Goal: Task Accomplishment & Management: Use online tool/utility

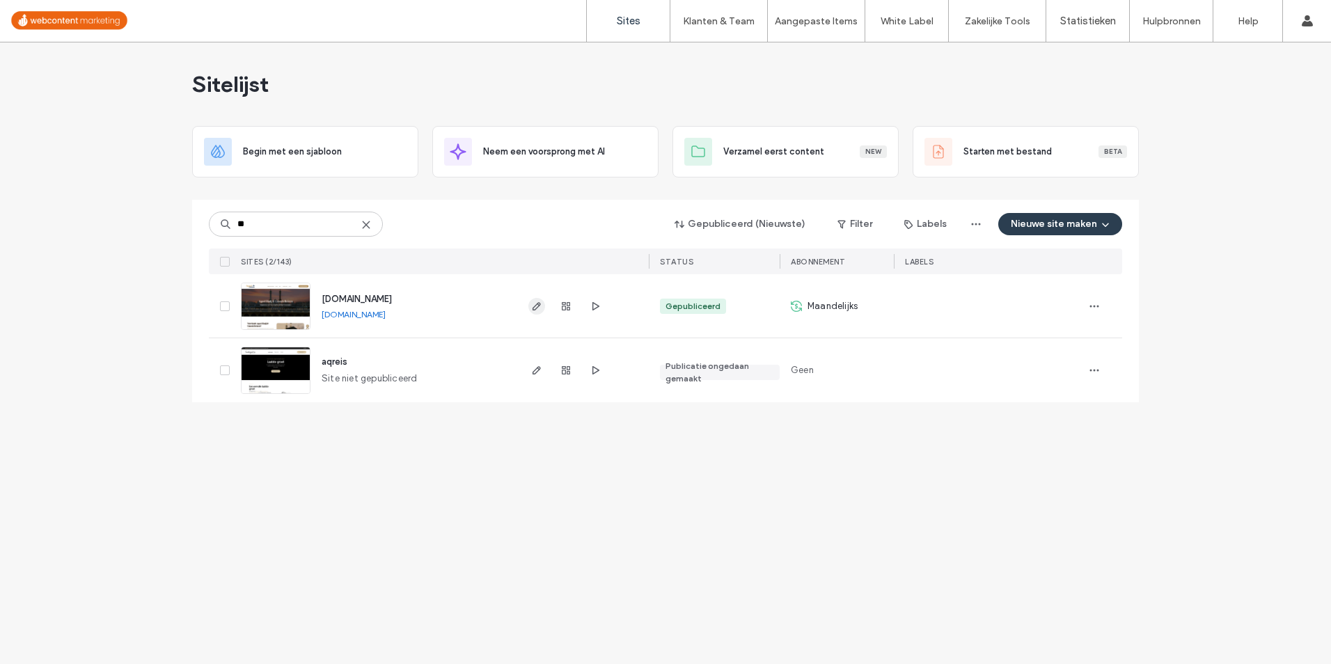
type input "**"
click at [535, 308] on icon "button" at bounding box center [536, 306] width 11 height 11
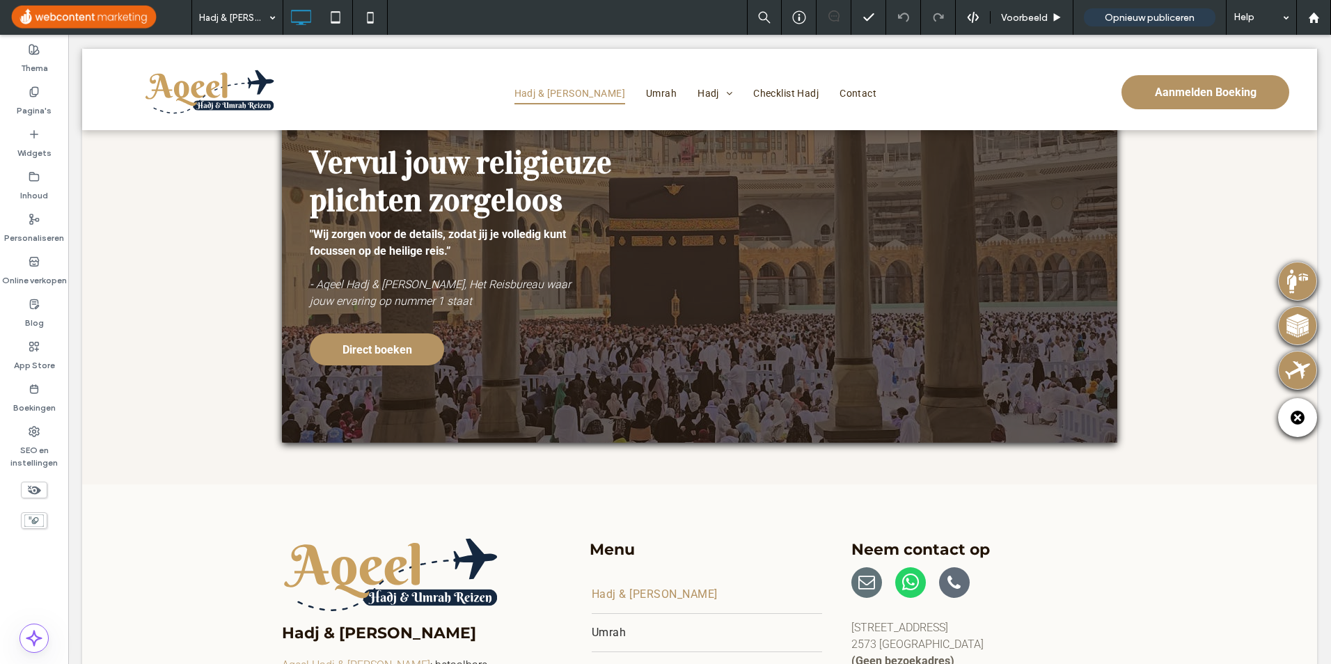
scroll to position [4136, 0]
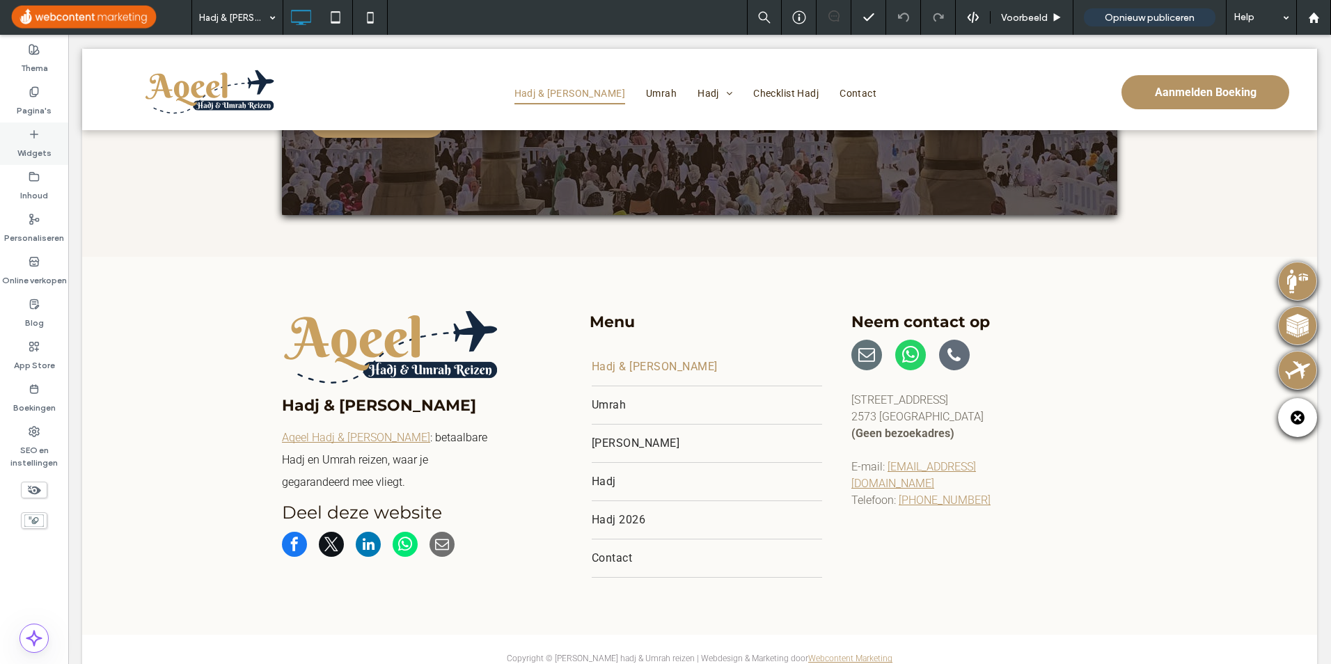
click at [38, 152] on label "Widgets" at bounding box center [34, 149] width 34 height 19
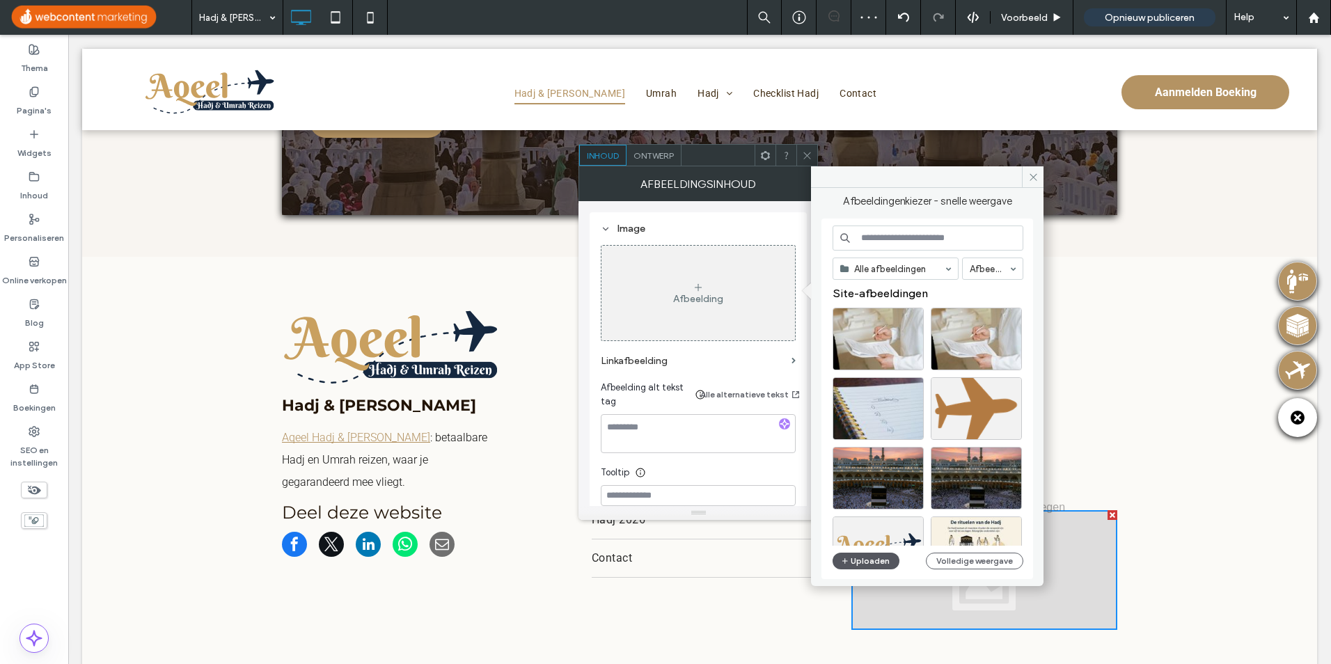
click at [872, 563] on button "Uploaden" at bounding box center [866, 561] width 67 height 17
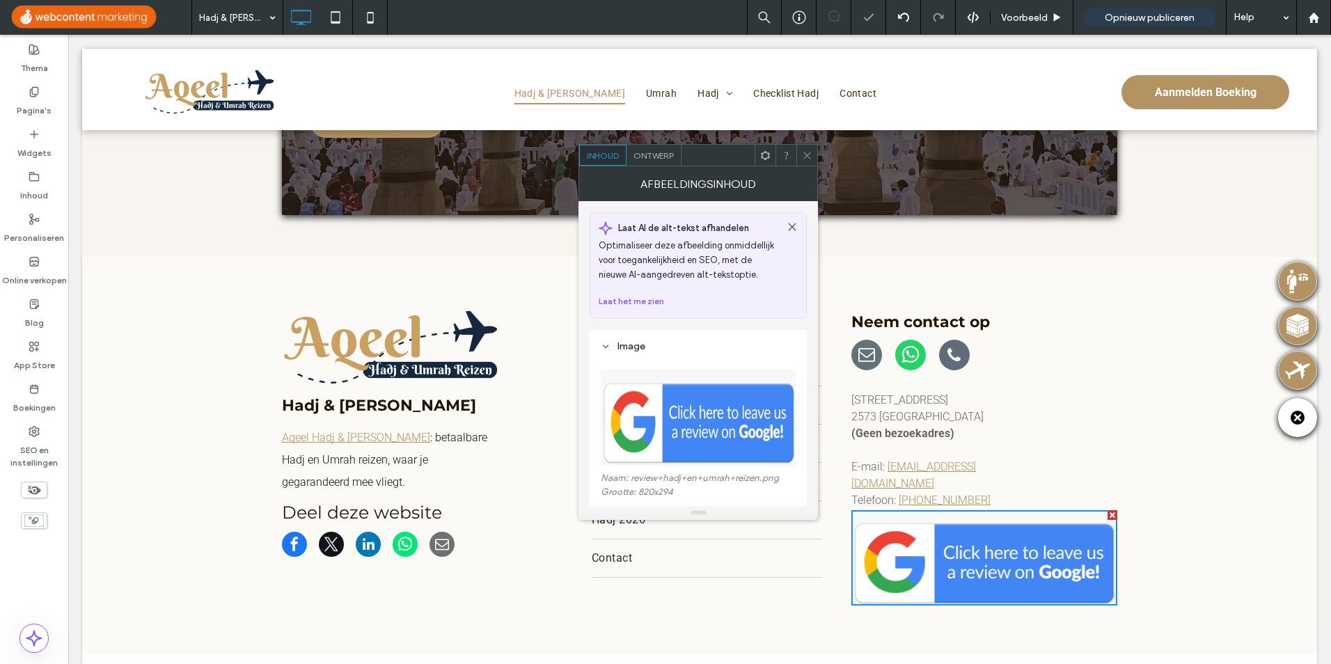
click at [798, 155] on div at bounding box center [806, 155] width 21 height 21
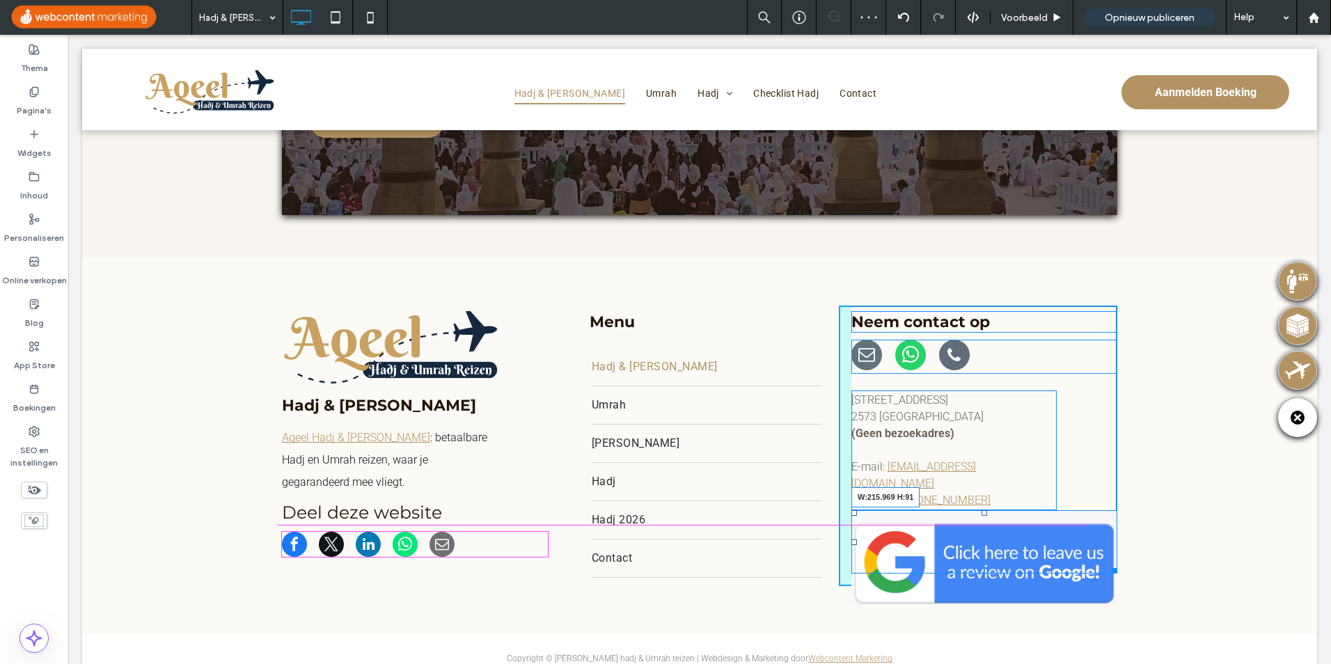
drag, startPoint x: 1108, startPoint y: 556, endPoint x: 1118, endPoint y: 558, distance: 10.7
click at [1107, 563] on div at bounding box center [1112, 568] width 10 height 10
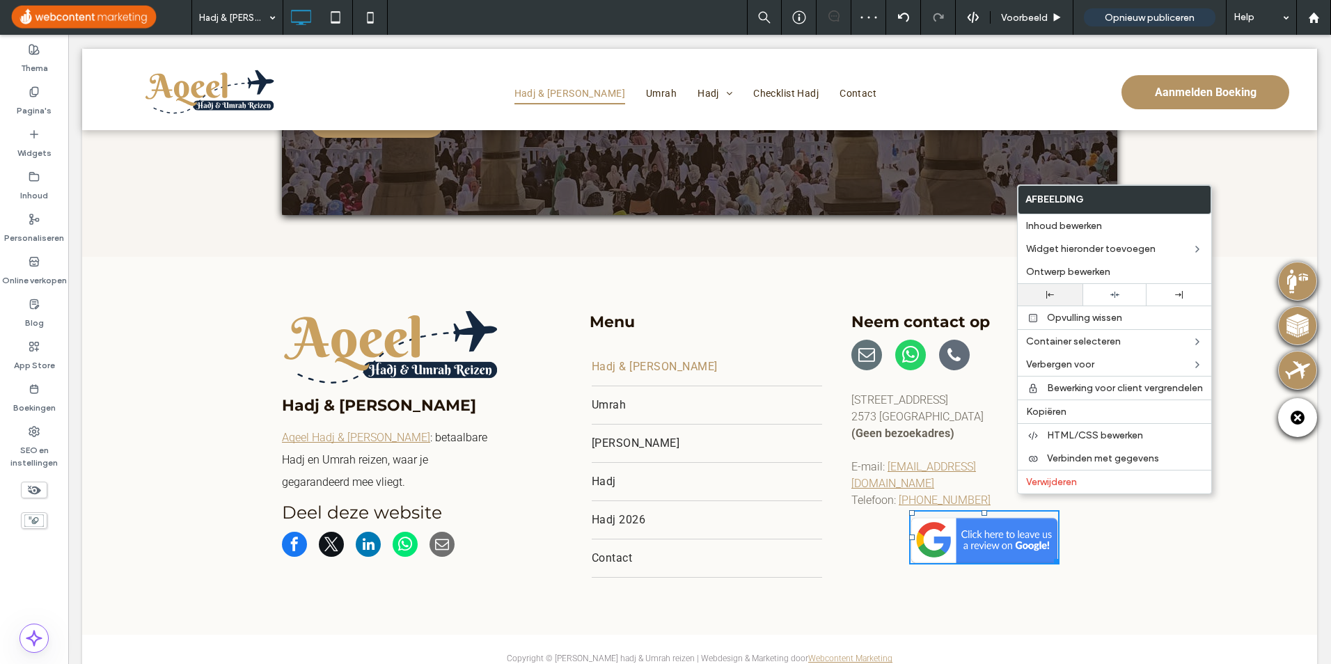
click at [1052, 287] on div at bounding box center [1050, 295] width 65 height 22
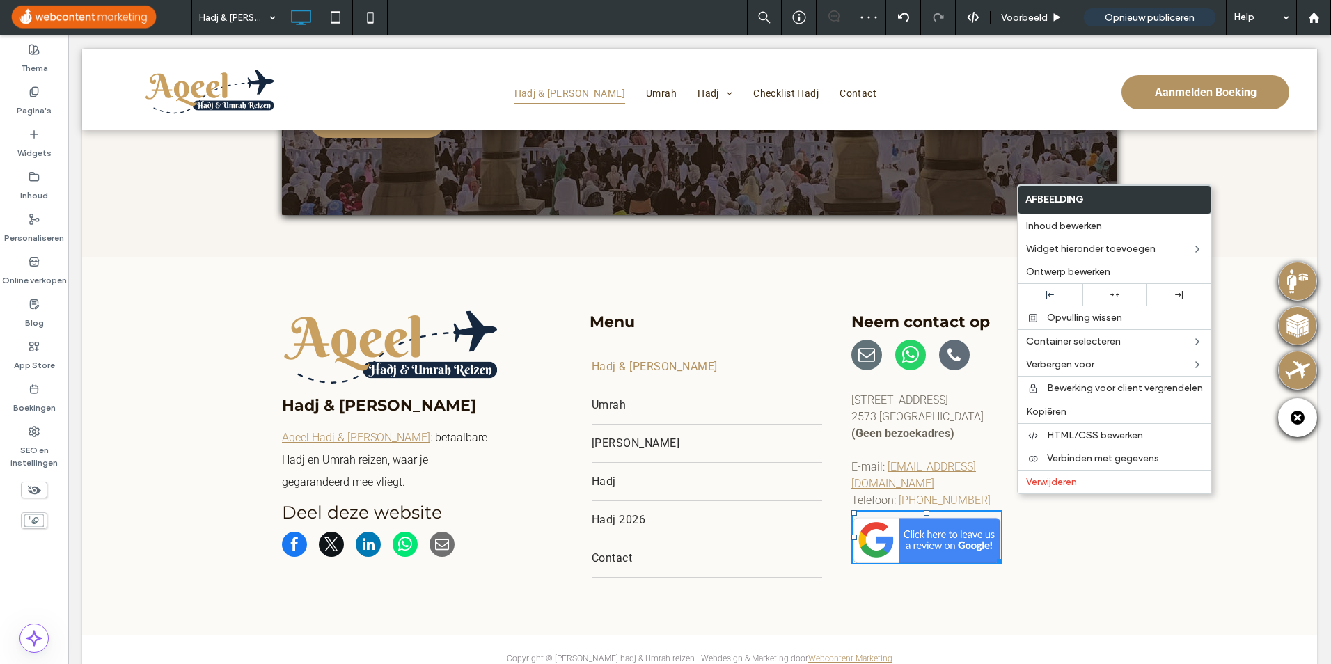
click at [915, 510] on img at bounding box center [926, 537] width 151 height 54
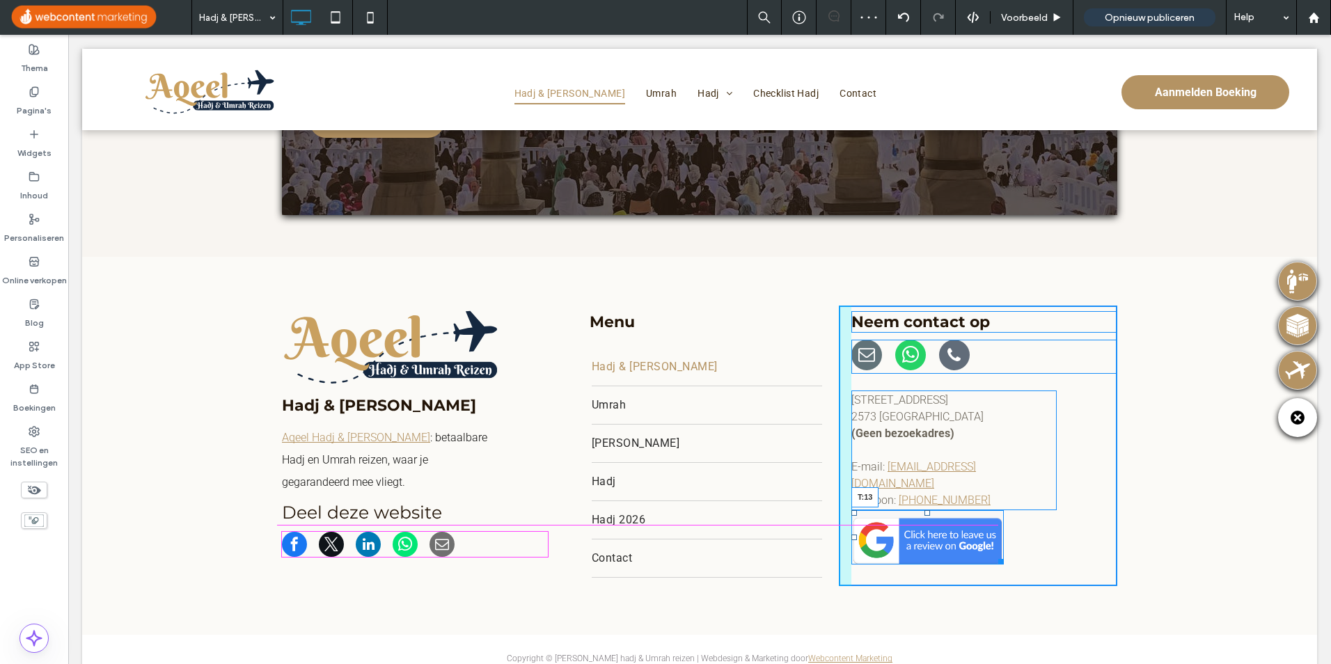
drag, startPoint x: 920, startPoint y: 462, endPoint x: 989, endPoint y: 540, distance: 104.1
click at [925, 510] on div at bounding box center [928, 513] width 6 height 6
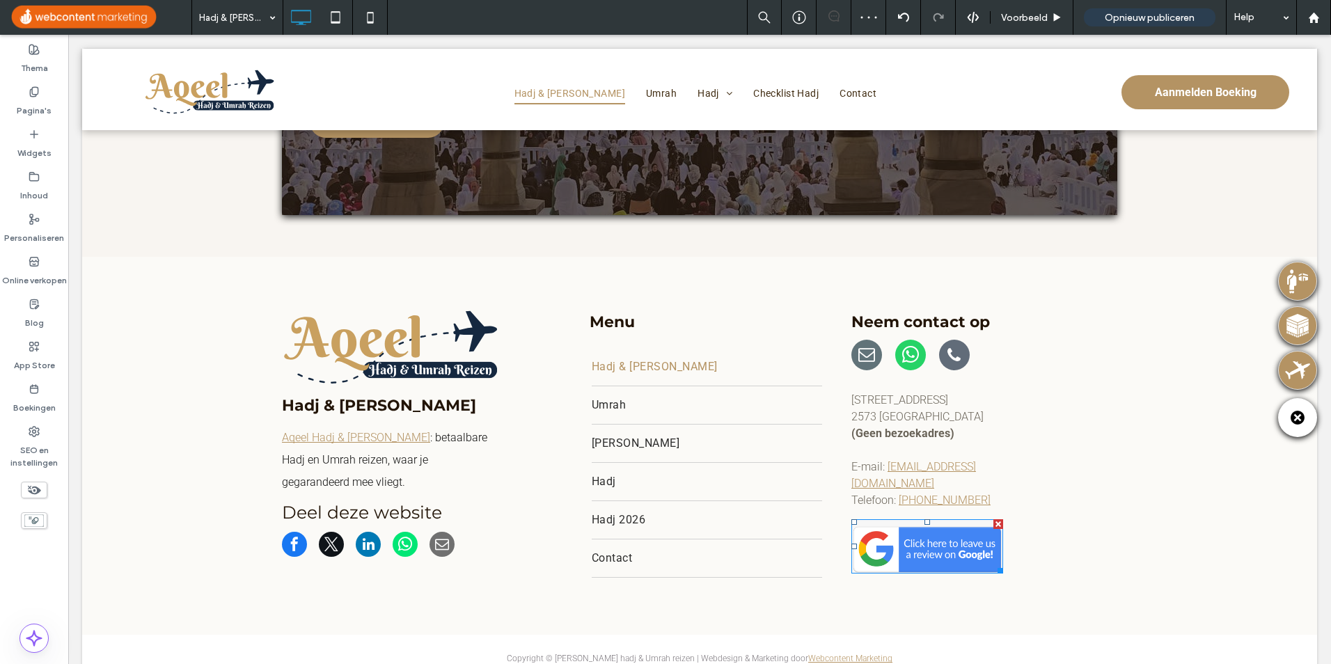
click at [920, 519] on img at bounding box center [927, 546] width 152 height 54
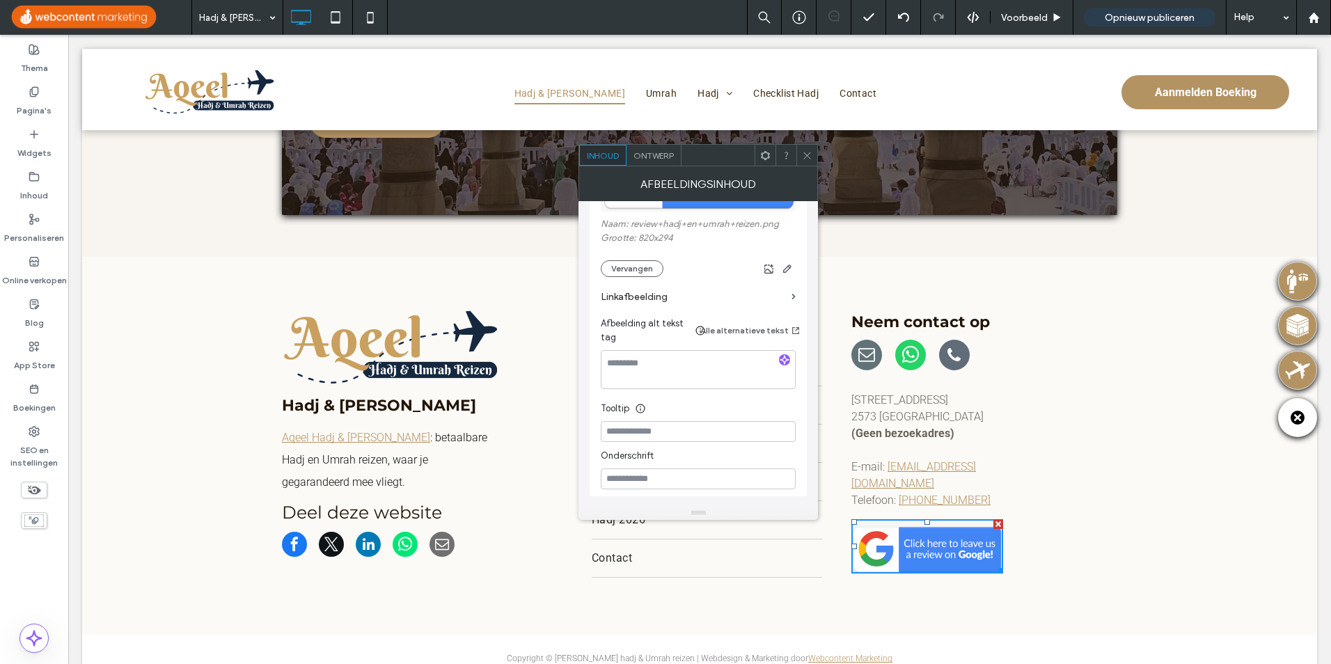
scroll to position [278, 0]
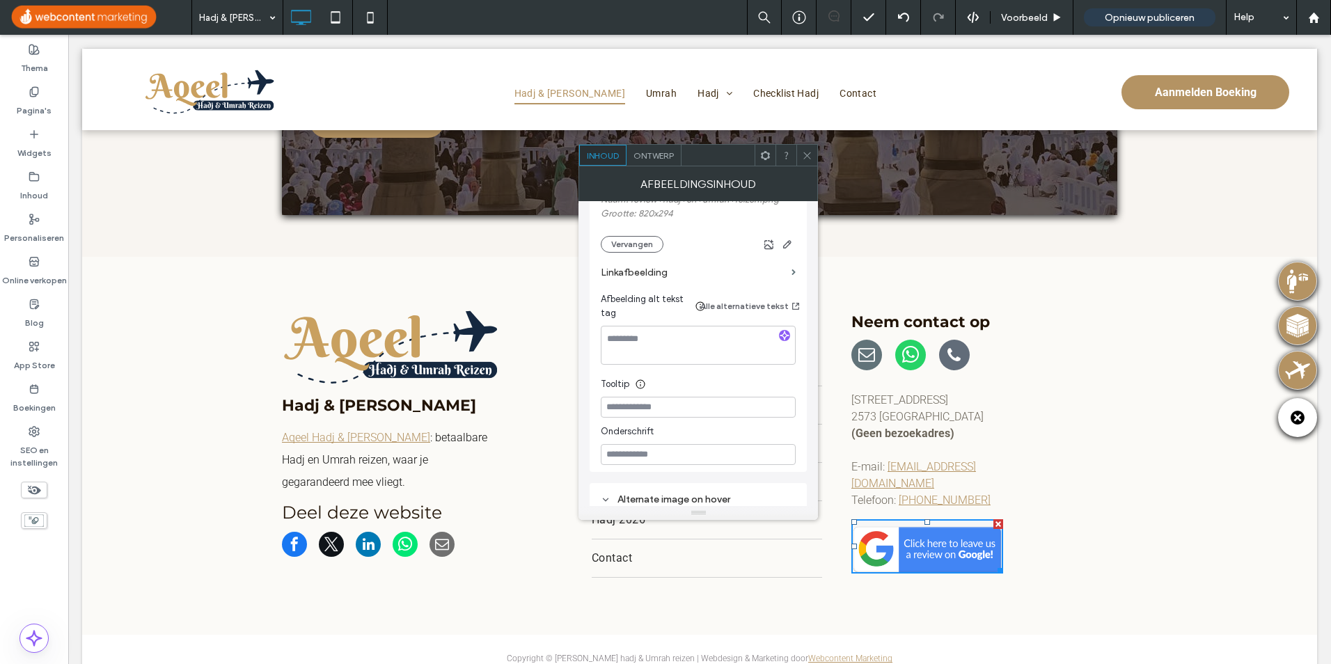
click at [793, 276] on section "Linkafbeelding" at bounding box center [698, 273] width 195 height 40
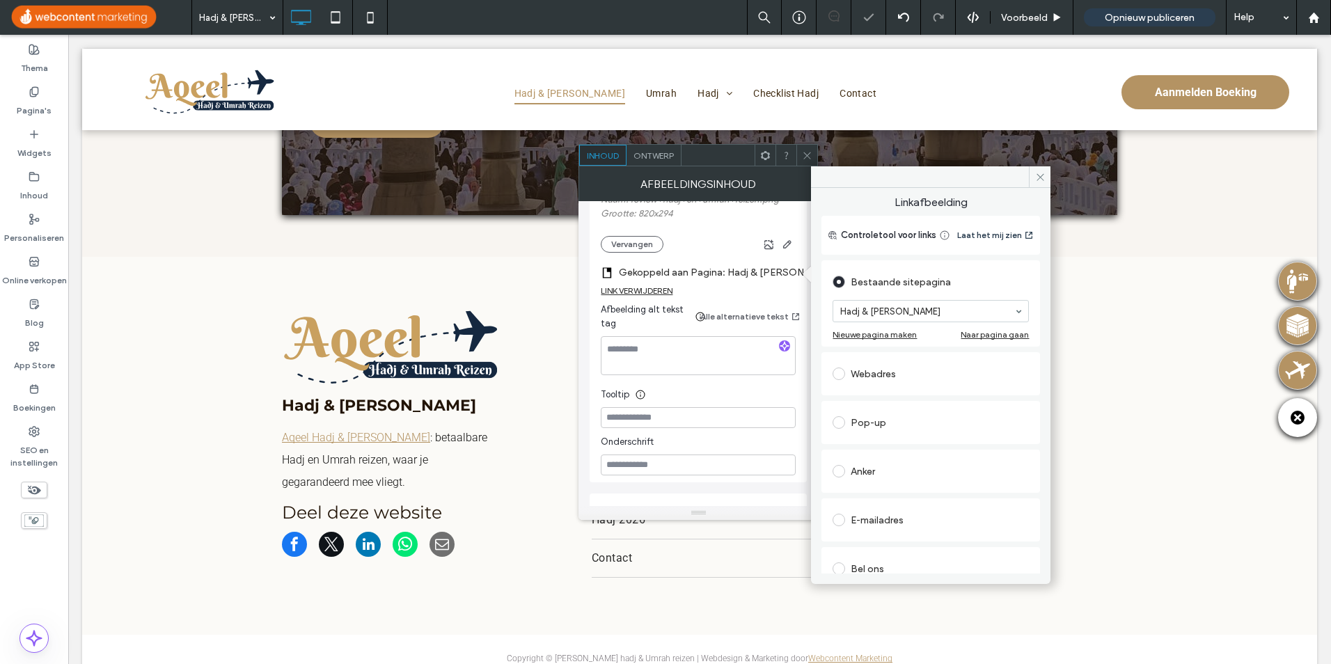
click at [883, 370] on div "Webadres" at bounding box center [931, 374] width 196 height 22
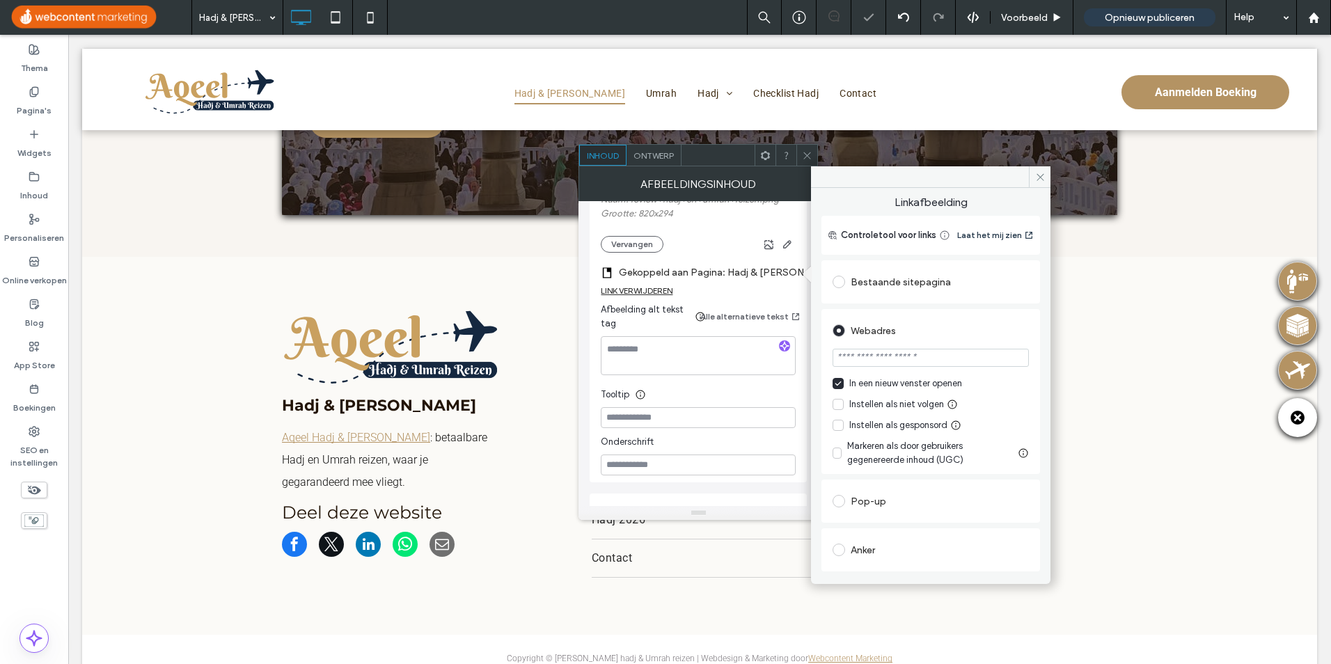
click at [886, 362] on input "url" at bounding box center [931, 358] width 196 height 18
paste input "**********"
type input "**********"
click at [977, 307] on div "**********" at bounding box center [931, 488] width 219 height 460
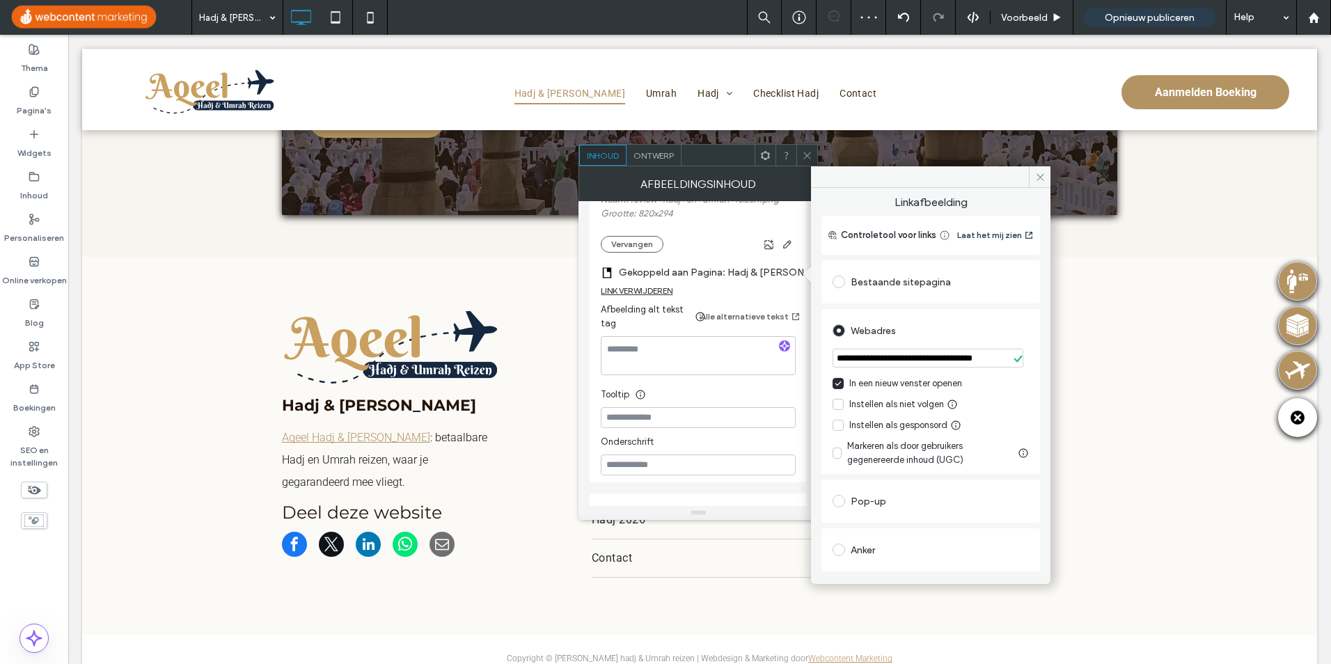
scroll to position [0, 0]
click at [713, 342] on textarea at bounding box center [698, 355] width 195 height 39
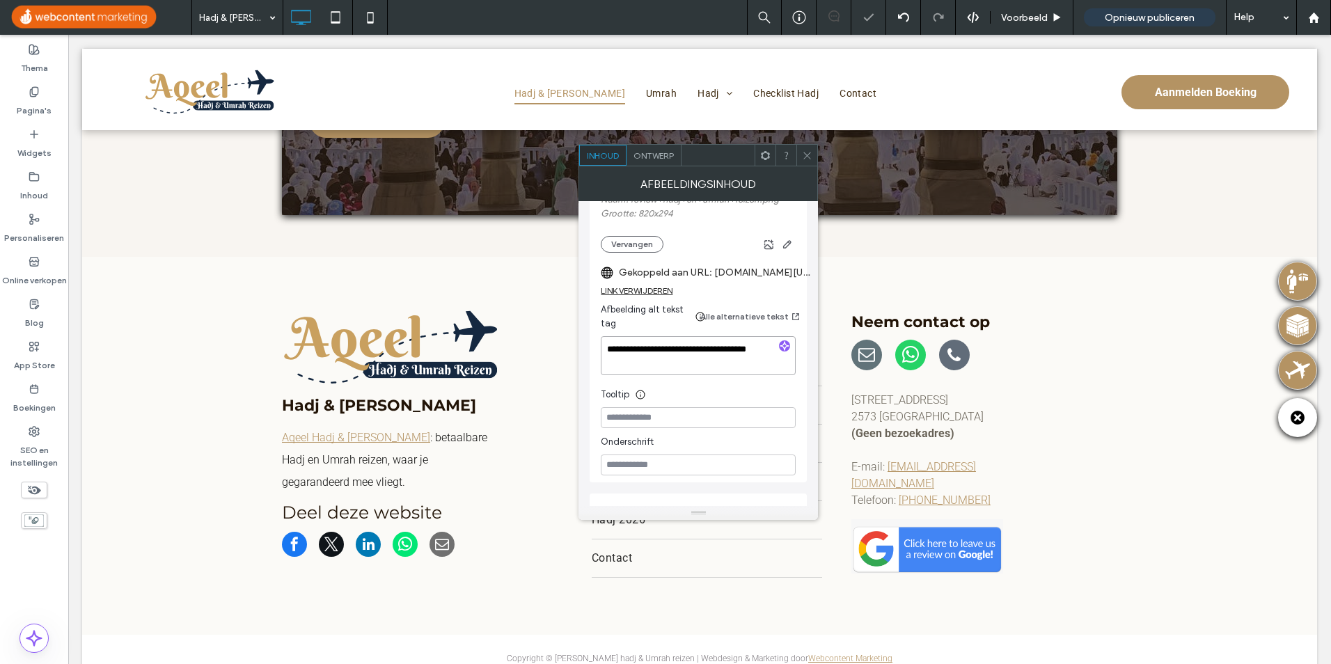
type textarea "**********"
click at [722, 385] on div "Tooltip" at bounding box center [698, 391] width 195 height 21
click at [812, 151] on icon at bounding box center [807, 155] width 10 height 10
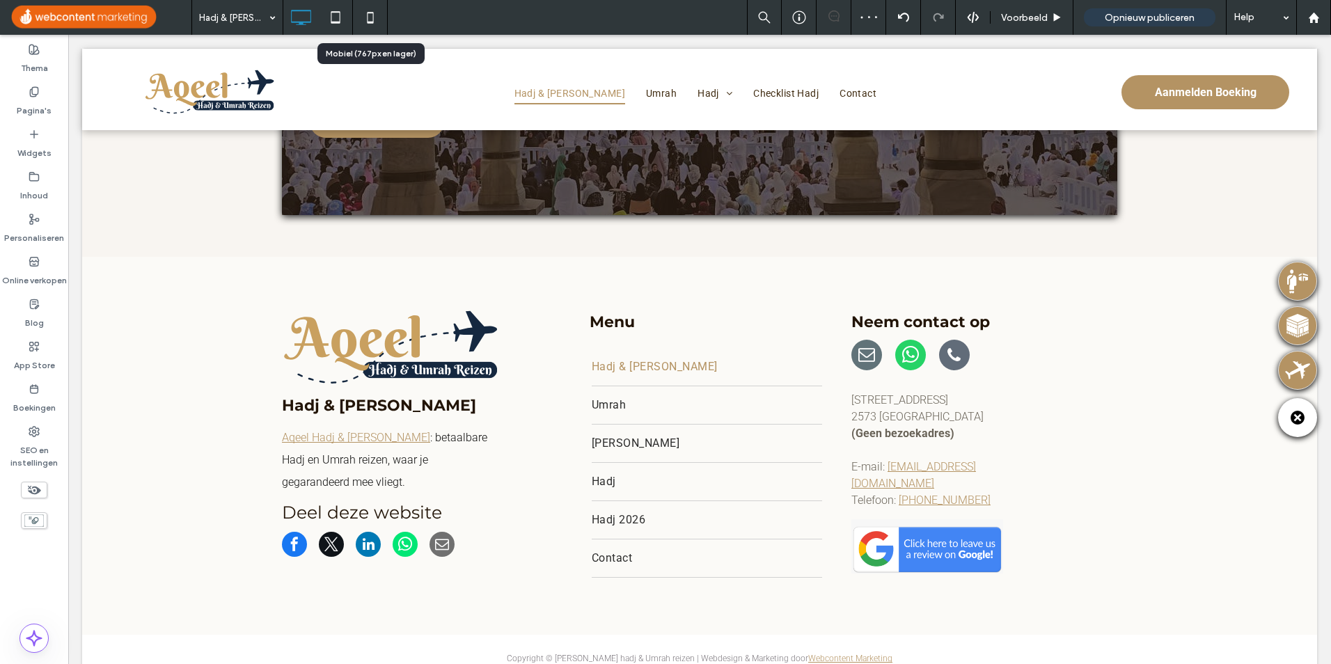
click at [377, 21] on icon at bounding box center [370, 17] width 28 height 28
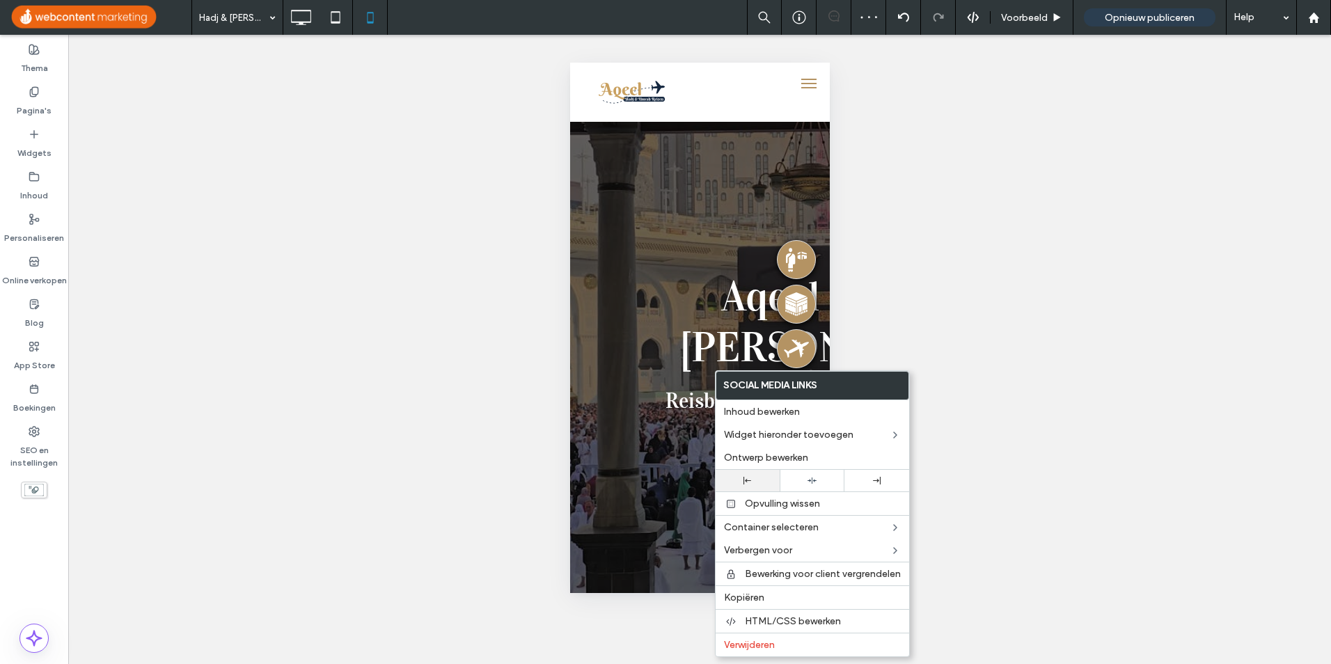
click at [756, 480] on div at bounding box center [748, 481] width 51 height 8
click at [682, 542] on div at bounding box center [665, 332] width 1331 height 664
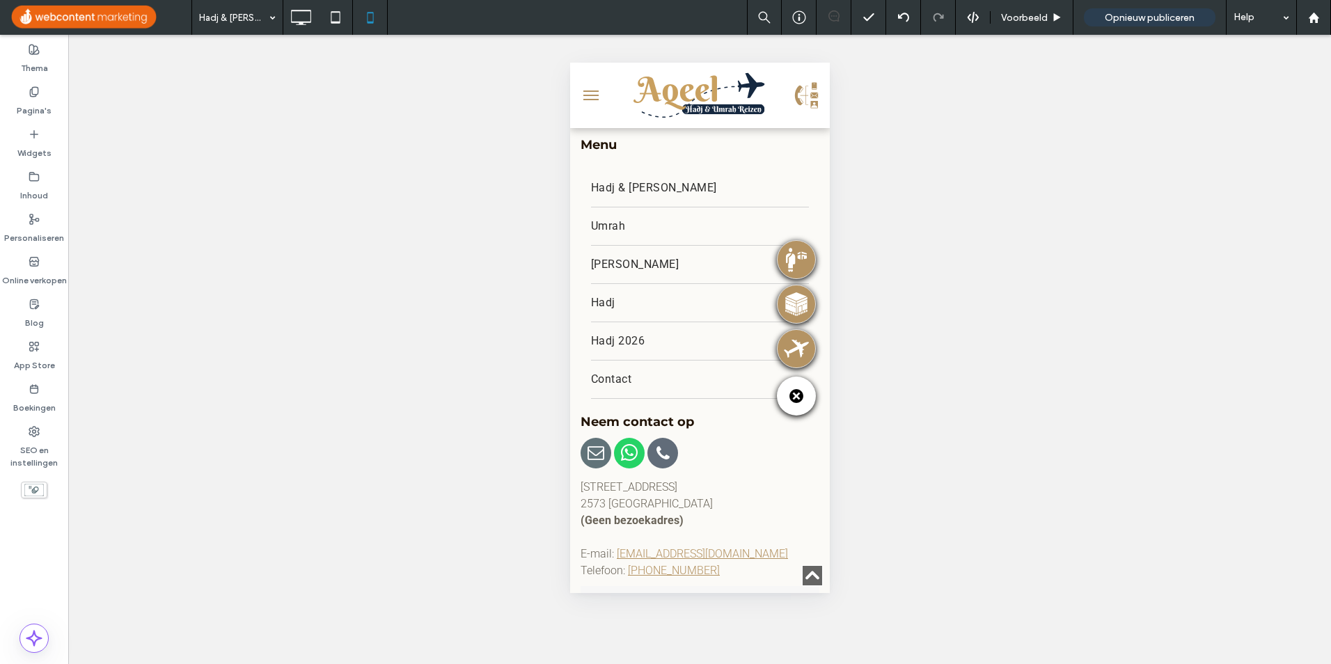
scroll to position [6263, 0]
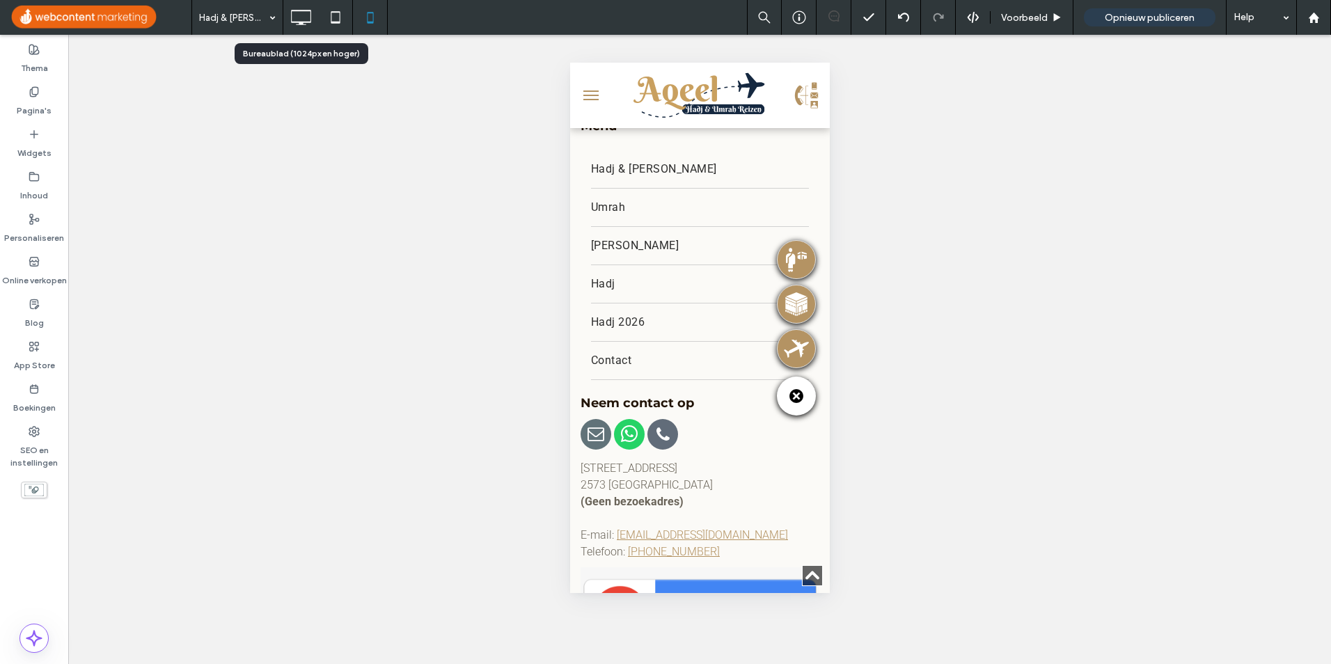
click at [297, 21] on icon at bounding box center [301, 17] width 28 height 28
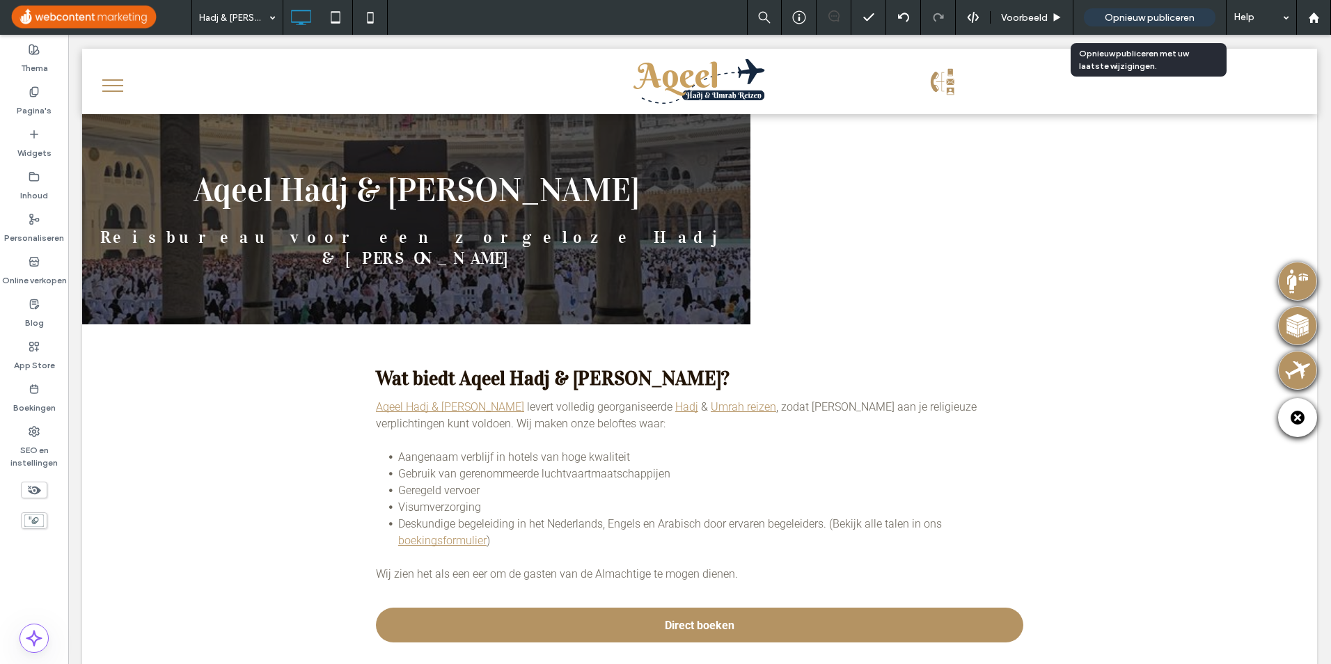
click at [1125, 10] on div "Opnieuw publiceren" at bounding box center [1150, 17] width 132 height 18
click at [1170, 17] on span "Opnieuw publiceren" at bounding box center [1150, 18] width 90 height 12
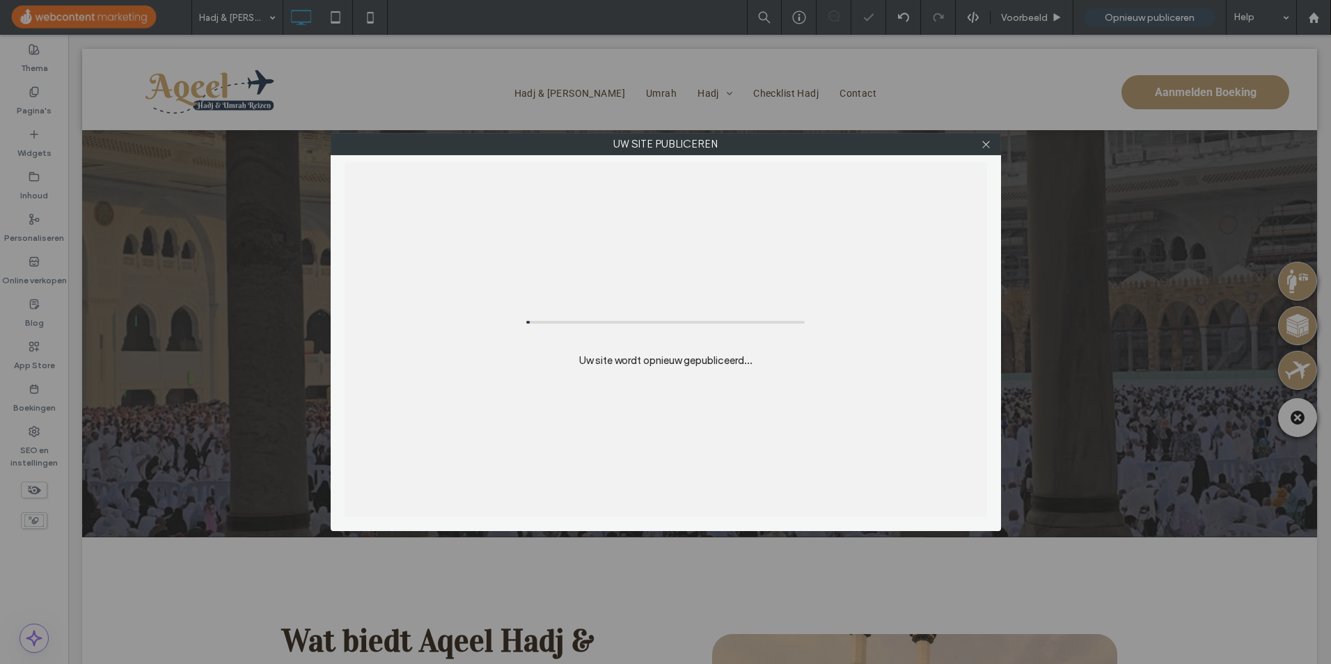
scroll to position [4136, 0]
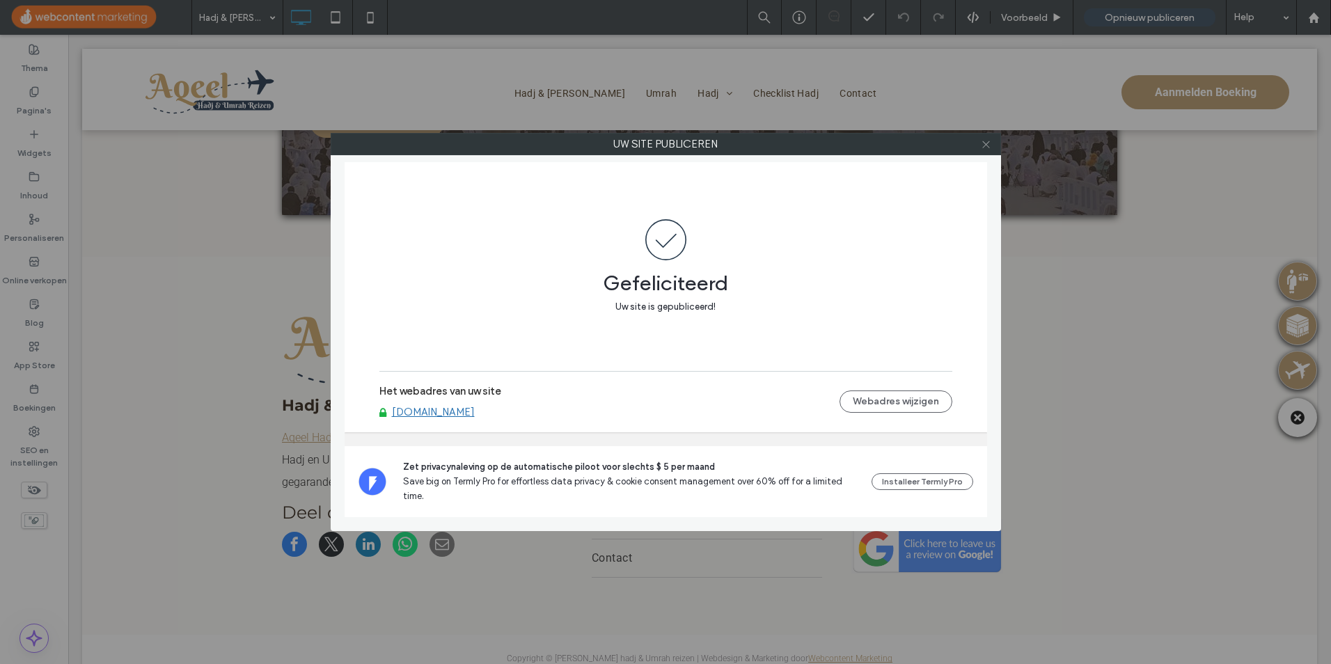
click at [984, 142] on use at bounding box center [985, 144] width 7 height 7
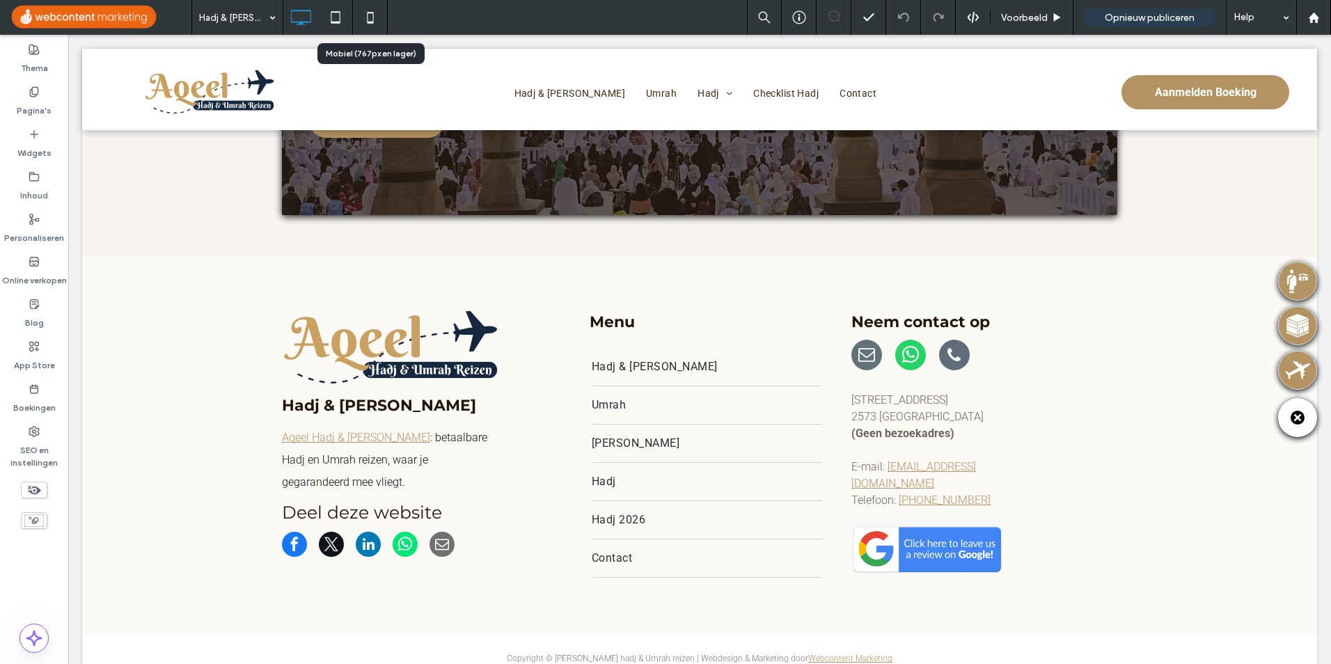
click at [373, 15] on use at bounding box center [370, 17] width 6 height 11
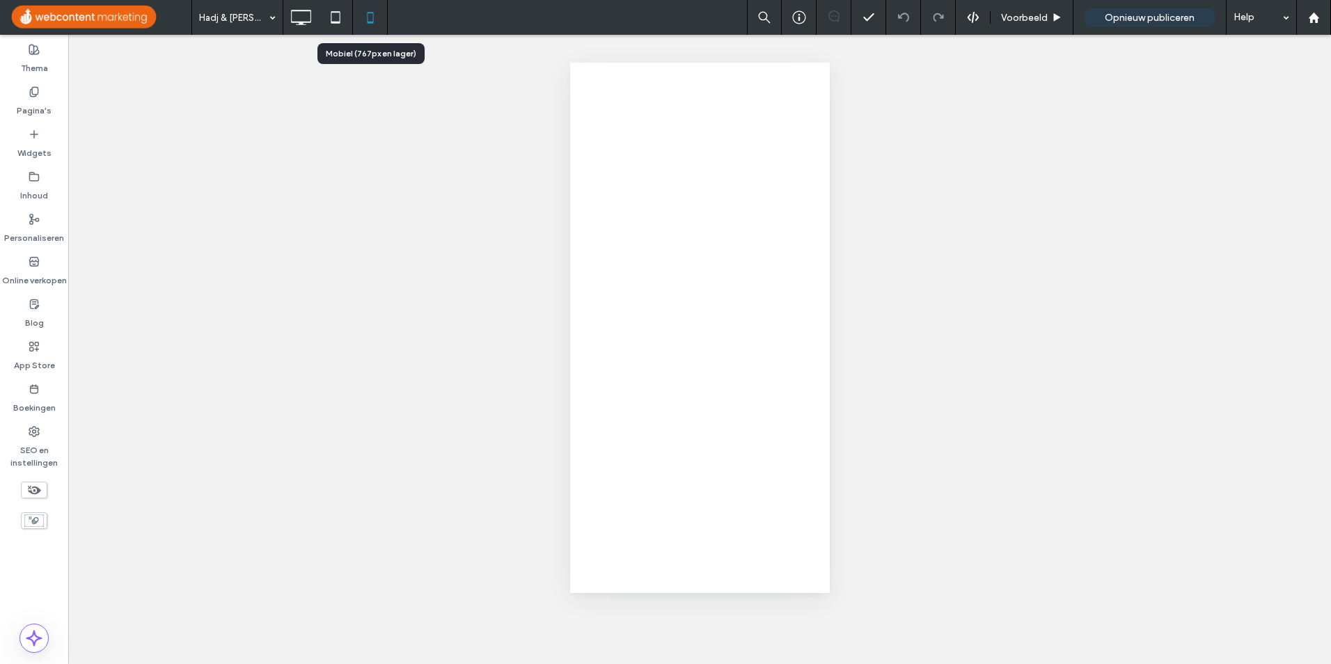
scroll to position [0, 0]
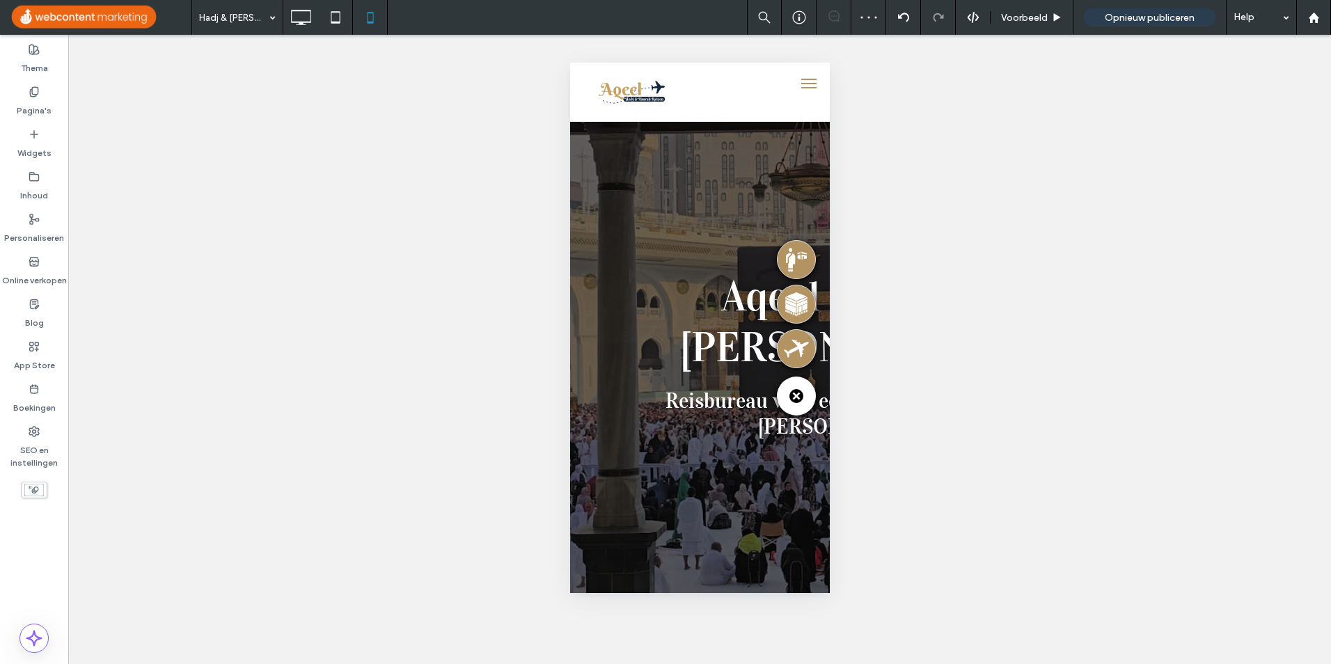
drag, startPoint x: 749, startPoint y: 501, endPoint x: 727, endPoint y: 498, distance: 22.5
click at [727, 498] on div at bounding box center [665, 332] width 1331 height 664
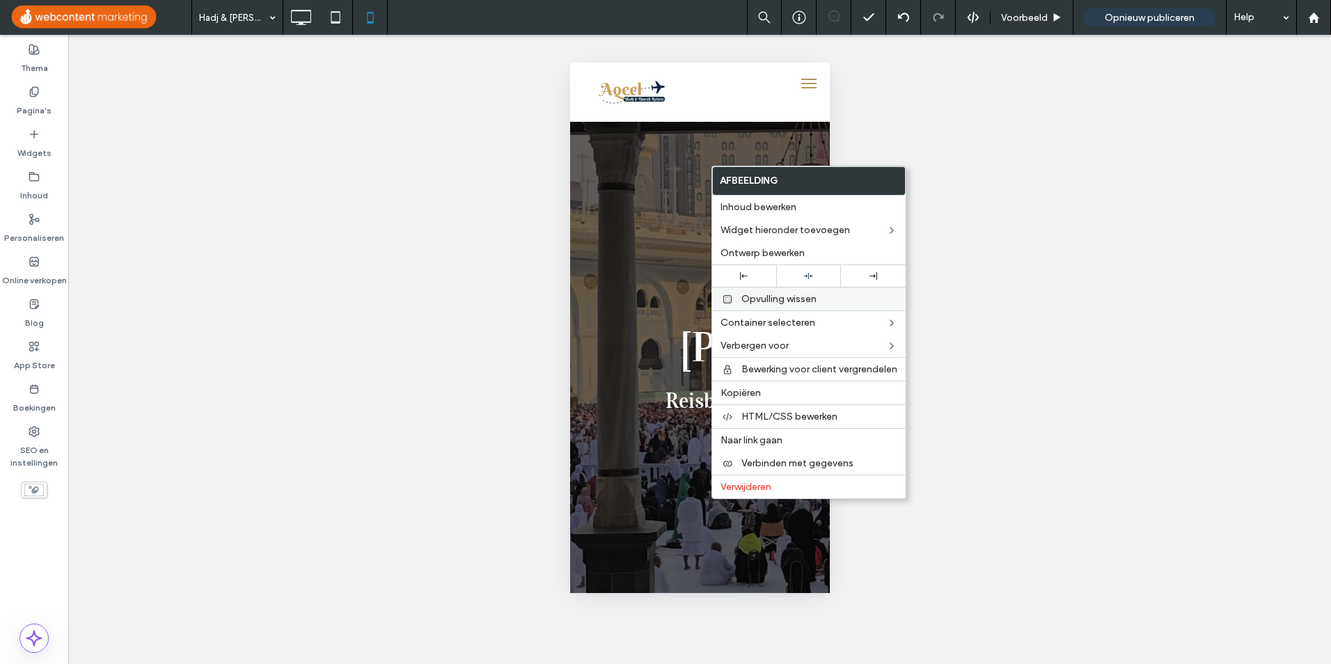
click at [751, 274] on div at bounding box center [744, 276] width 51 height 8
click at [695, 480] on div at bounding box center [665, 332] width 1331 height 664
click at [1112, 24] on div "Opnieuw publiceren" at bounding box center [1150, 17] width 132 height 18
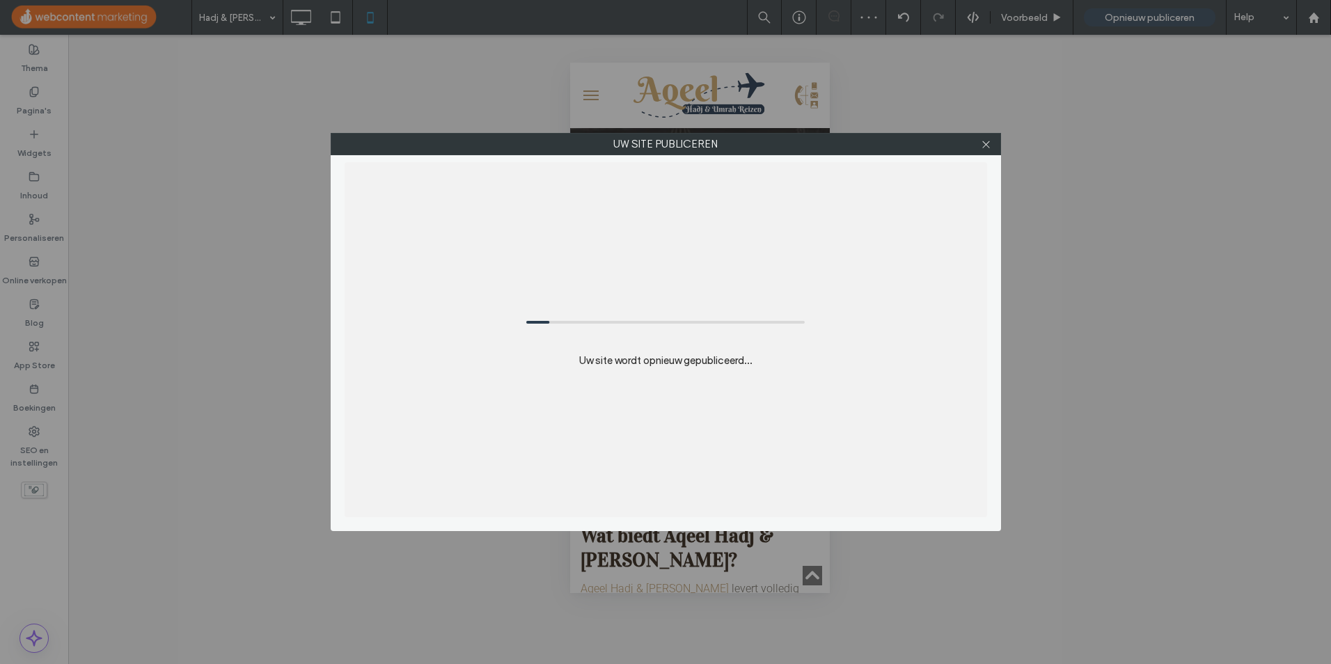
scroll to position [6235, 0]
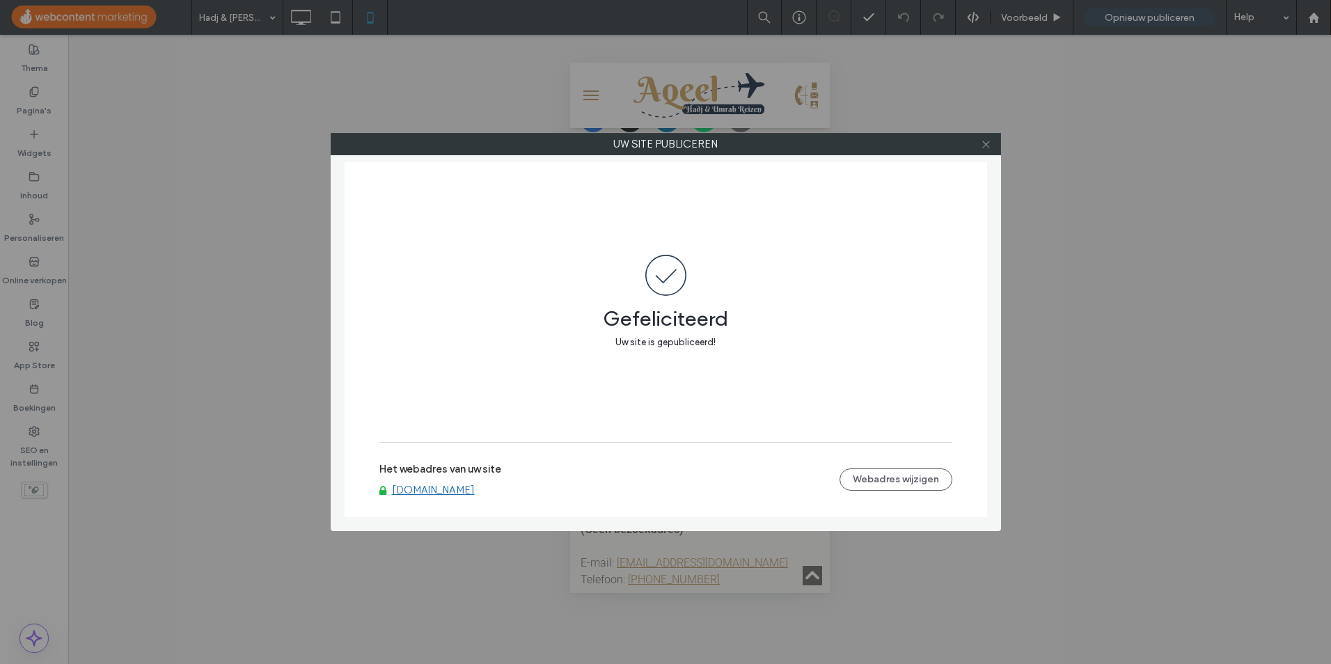
click at [985, 151] on span at bounding box center [986, 144] width 10 height 21
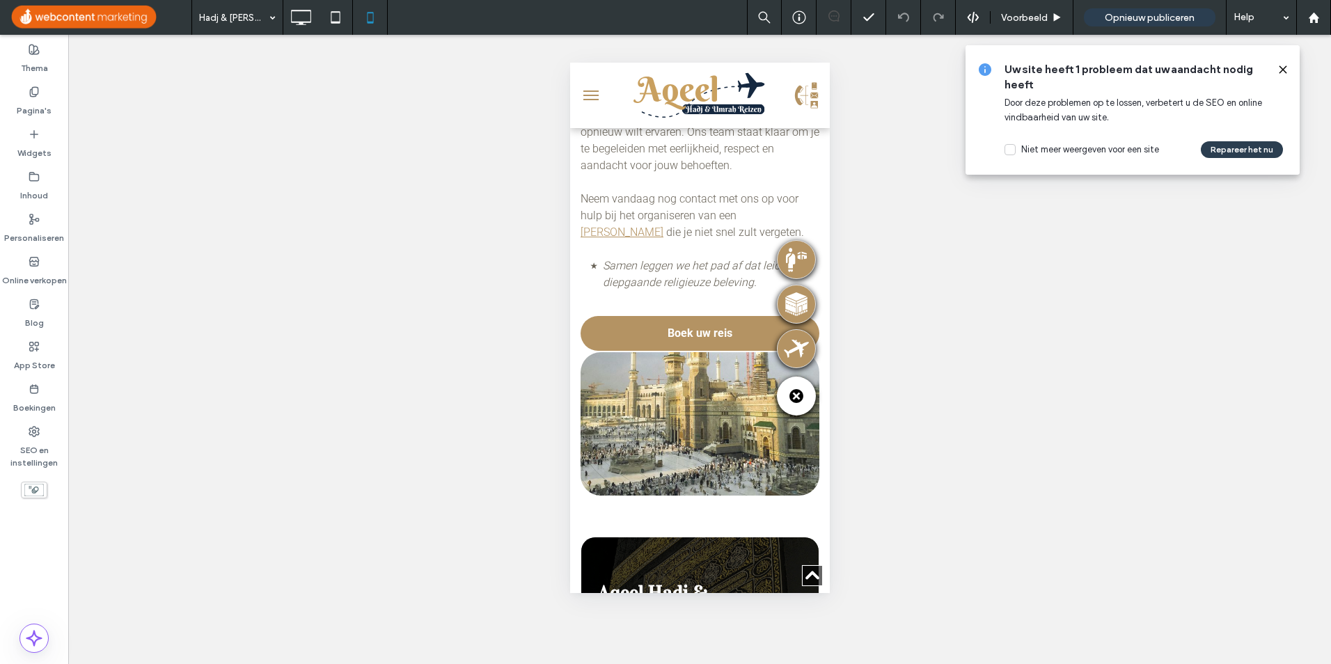
scroll to position [2863, 0]
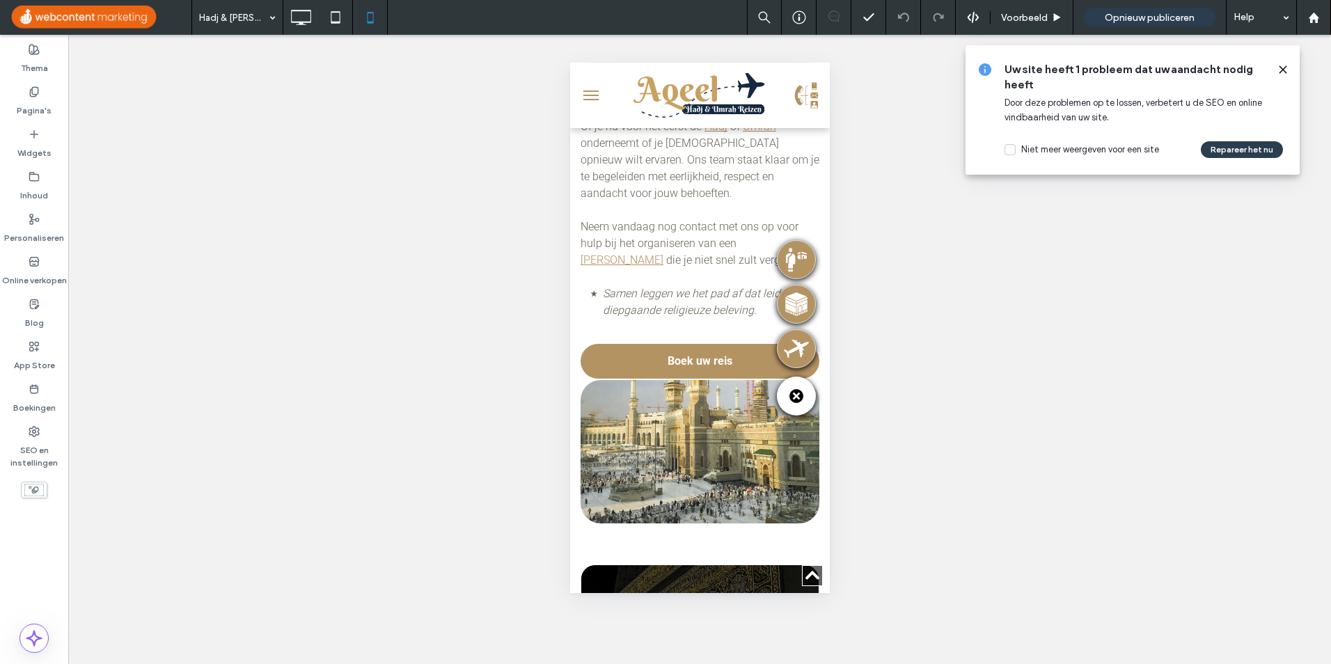
drag, startPoint x: 828, startPoint y: 552, endPoint x: 826, endPoint y: 304, distance: 248.6
click at [826, 304] on html "Click To Paste Hadj & Umrah Reizen Umrah Hadj Hadj 2026 Checklist Hadj Contact …" at bounding box center [700, 649] width 260 height 6899
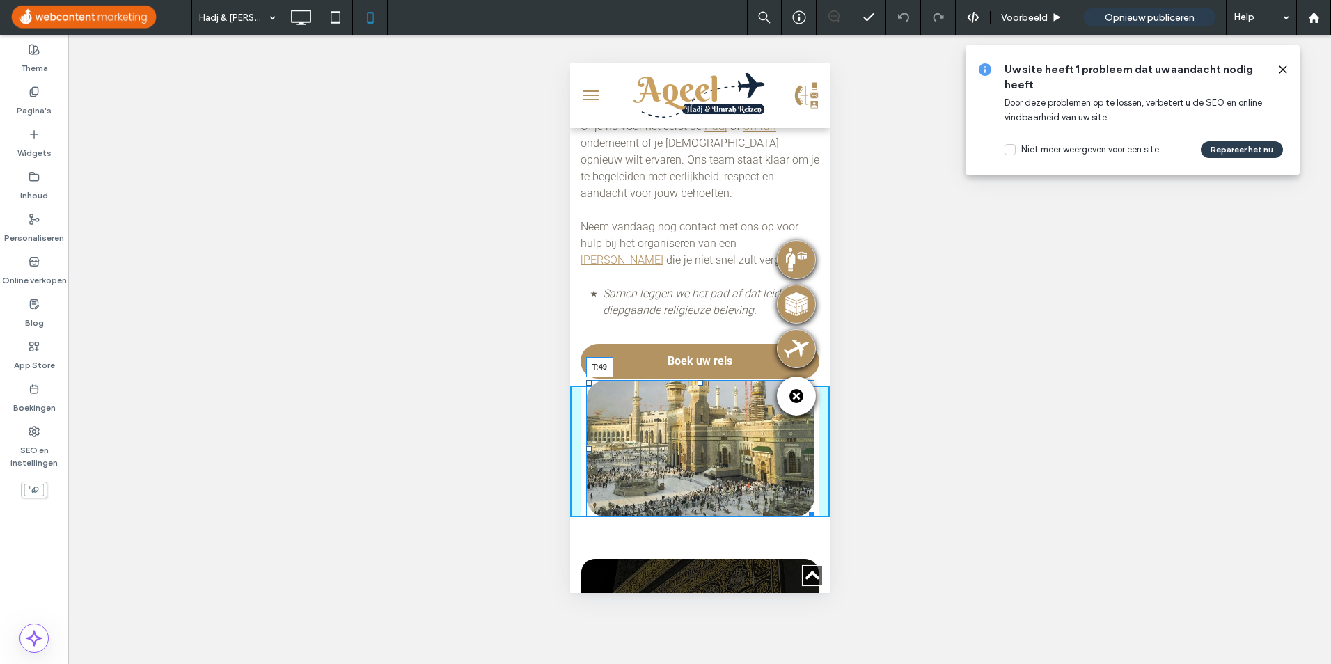
drag, startPoint x: 696, startPoint y: 246, endPoint x: 1272, endPoint y: 349, distance: 584.8
click at [702, 380] on div "T:49" at bounding box center [700, 449] width 228 height 138
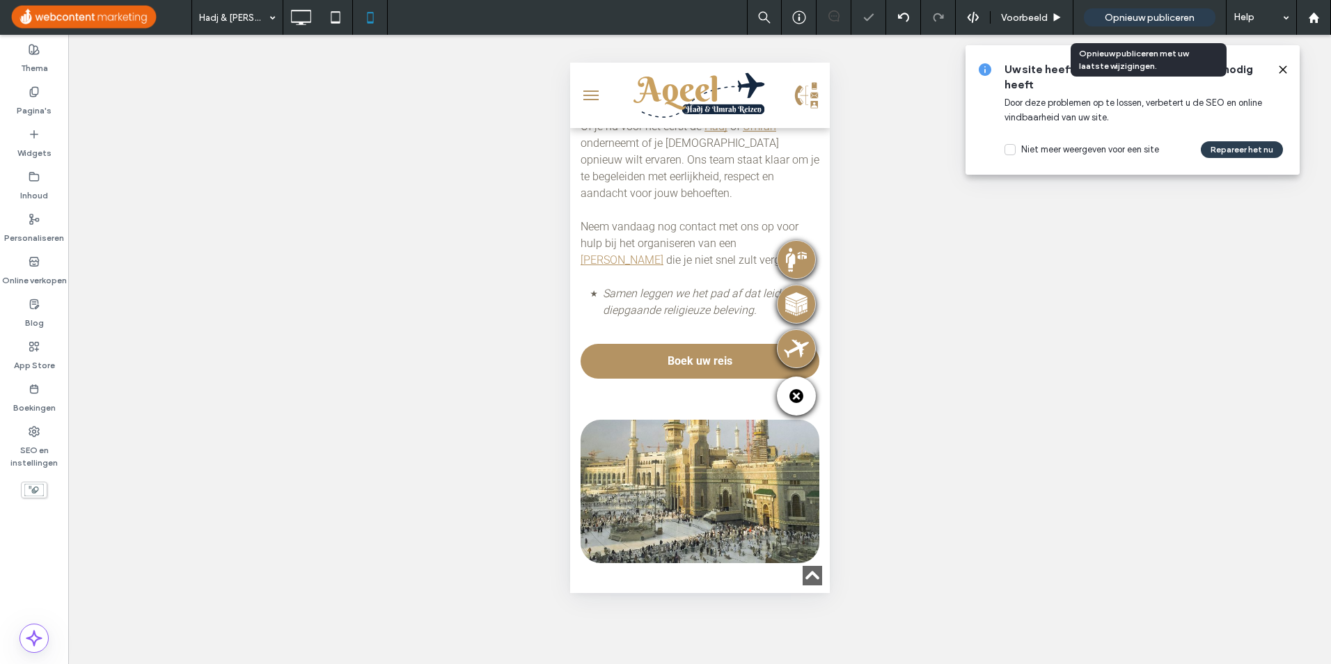
click at [1122, 23] on span "Opnieuw publiceren" at bounding box center [1150, 18] width 90 height 12
